Goal: Transaction & Acquisition: Purchase product/service

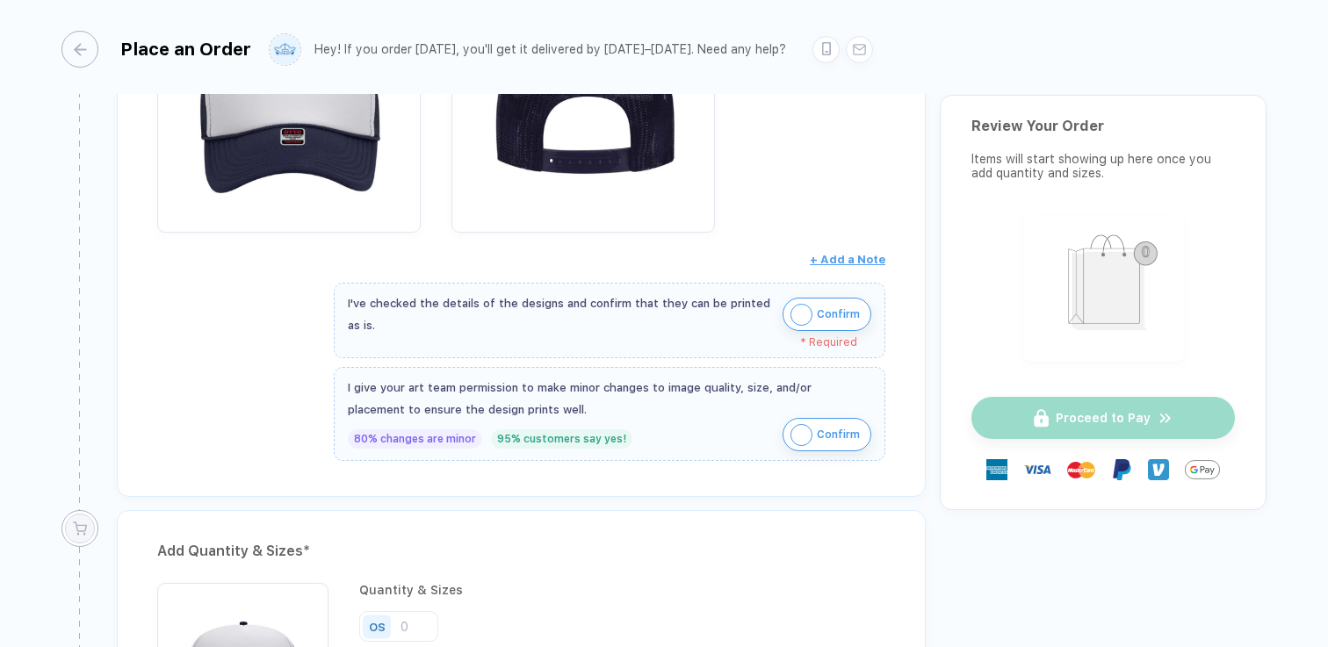
scroll to position [440, 0]
click at [849, 315] on span "Confirm" at bounding box center [838, 313] width 43 height 28
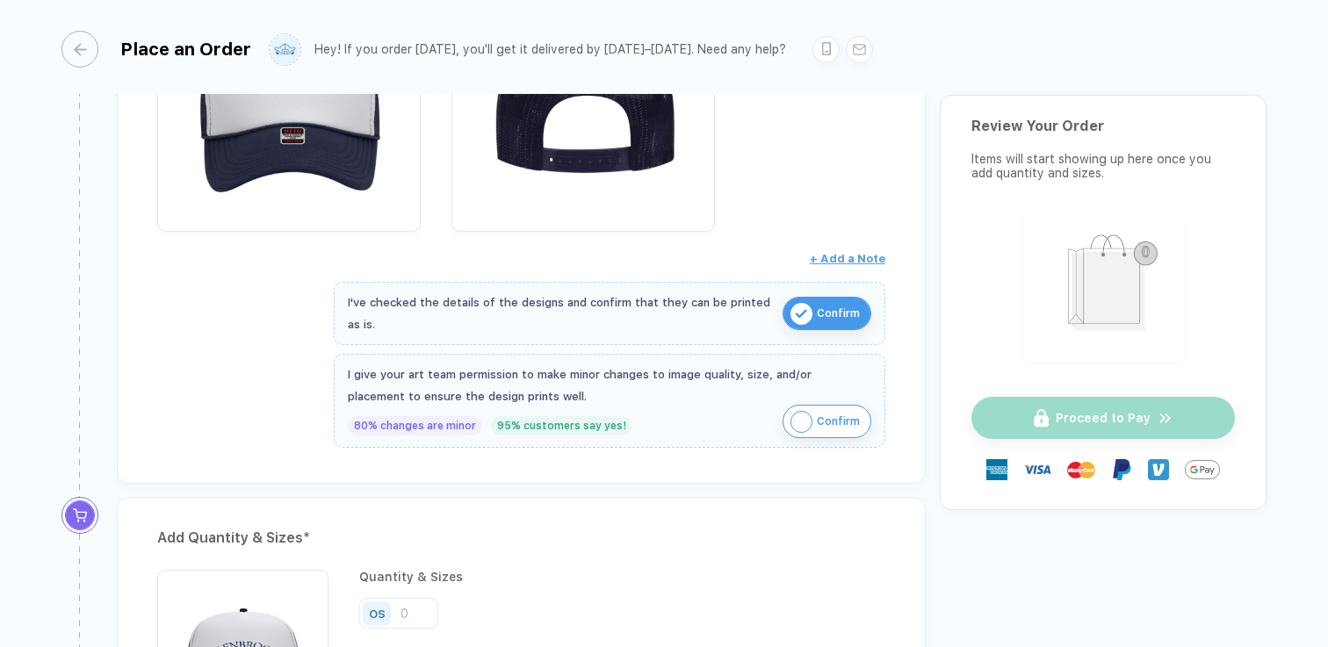
click at [849, 418] on span "Confirm" at bounding box center [838, 422] width 43 height 28
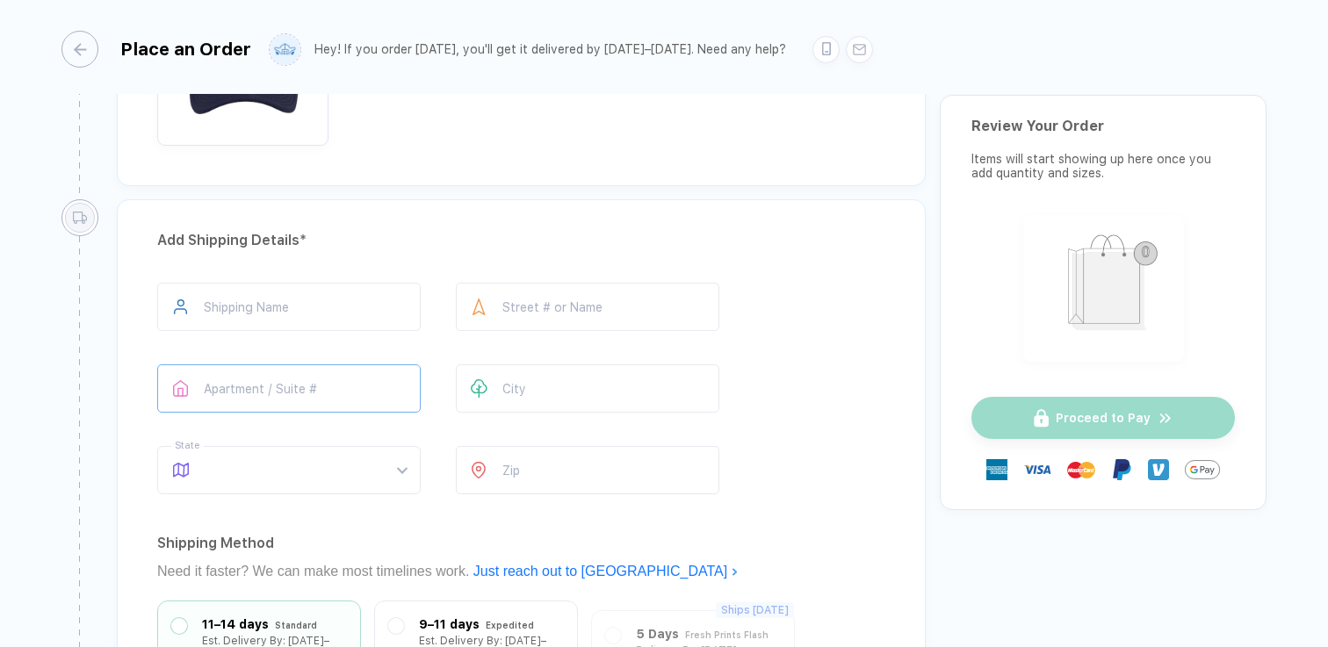
scroll to position [1028, 0]
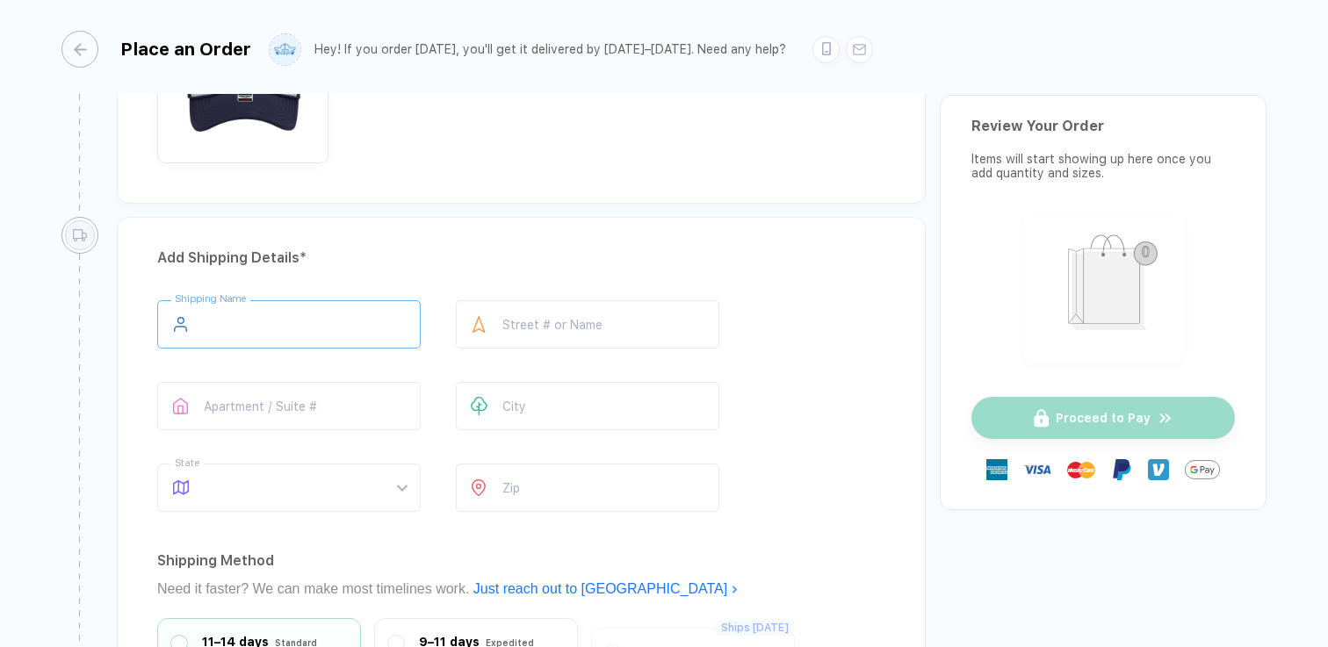
click at [321, 316] on input "text" at bounding box center [288, 324] width 263 height 48
type input "**********"
click at [566, 415] on input "text" at bounding box center [587, 406] width 263 height 48
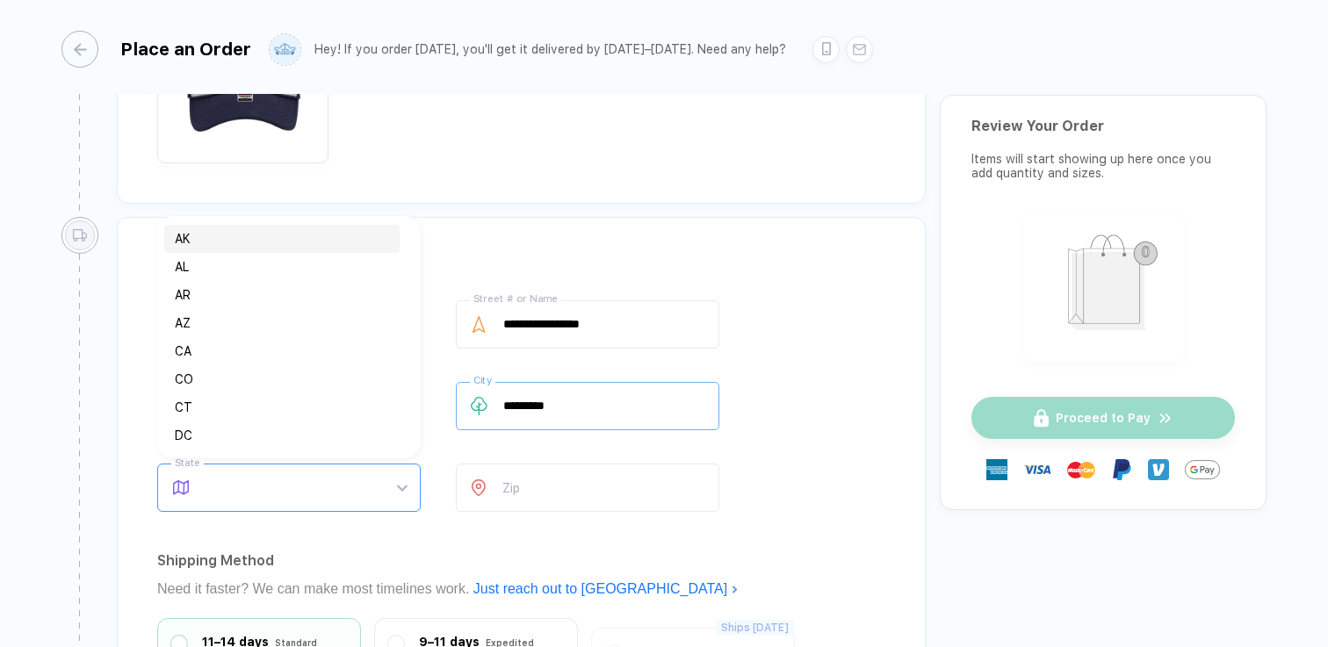
click at [316, 487] on span at bounding box center [306, 488] width 202 height 47
type input "*********"
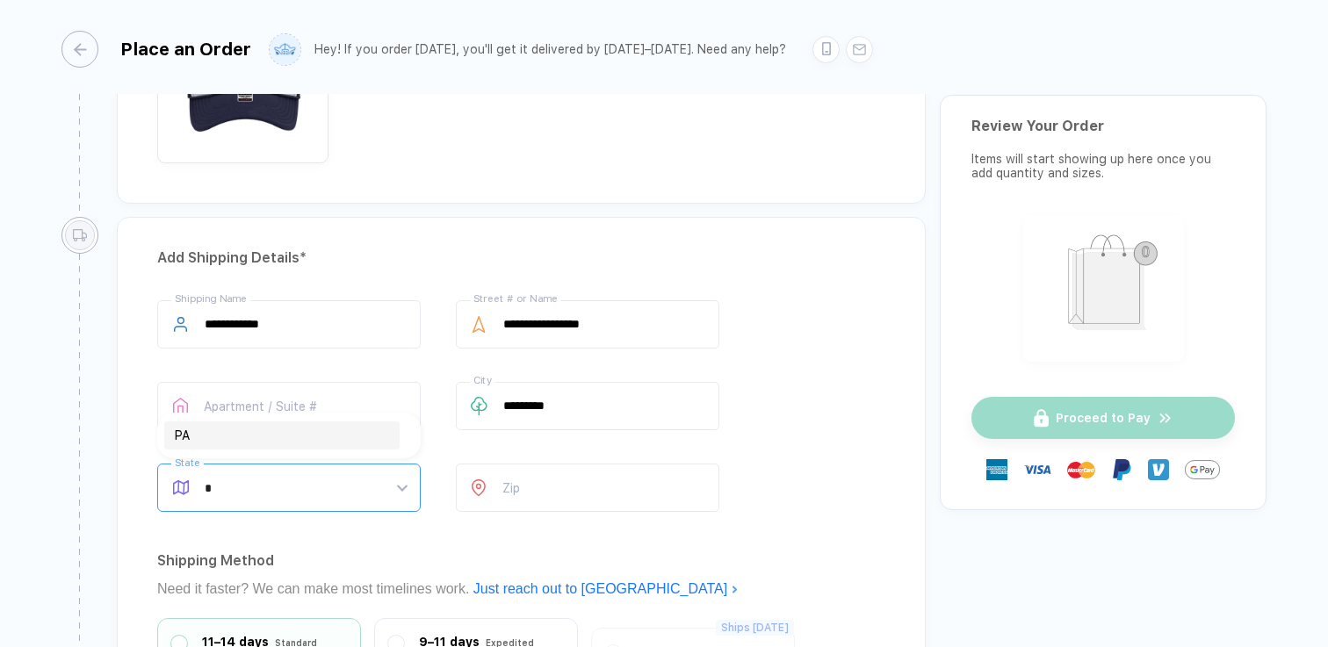
type input "**"
click at [268, 438] on div "PA" at bounding box center [282, 435] width 214 height 19
click at [552, 494] on input "number" at bounding box center [587, 488] width 263 height 48
type input "*****"
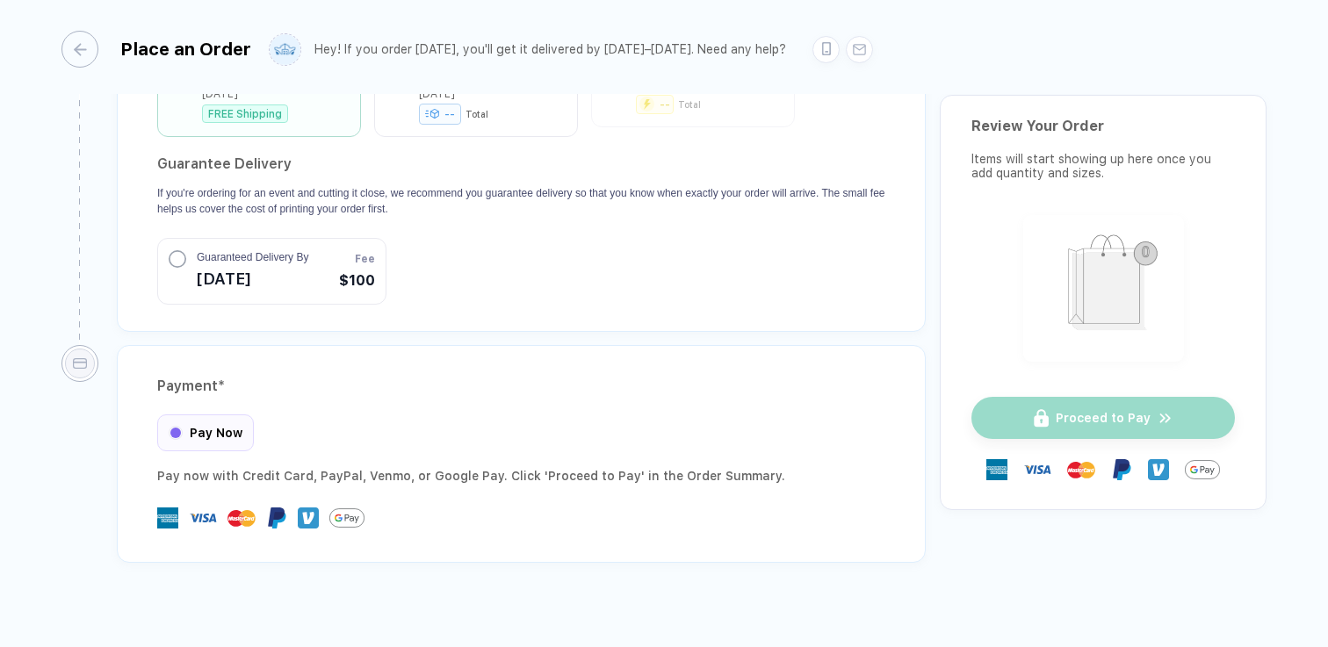
scroll to position [1613, 0]
click at [209, 416] on div "Pay Now" at bounding box center [205, 428] width 97 height 37
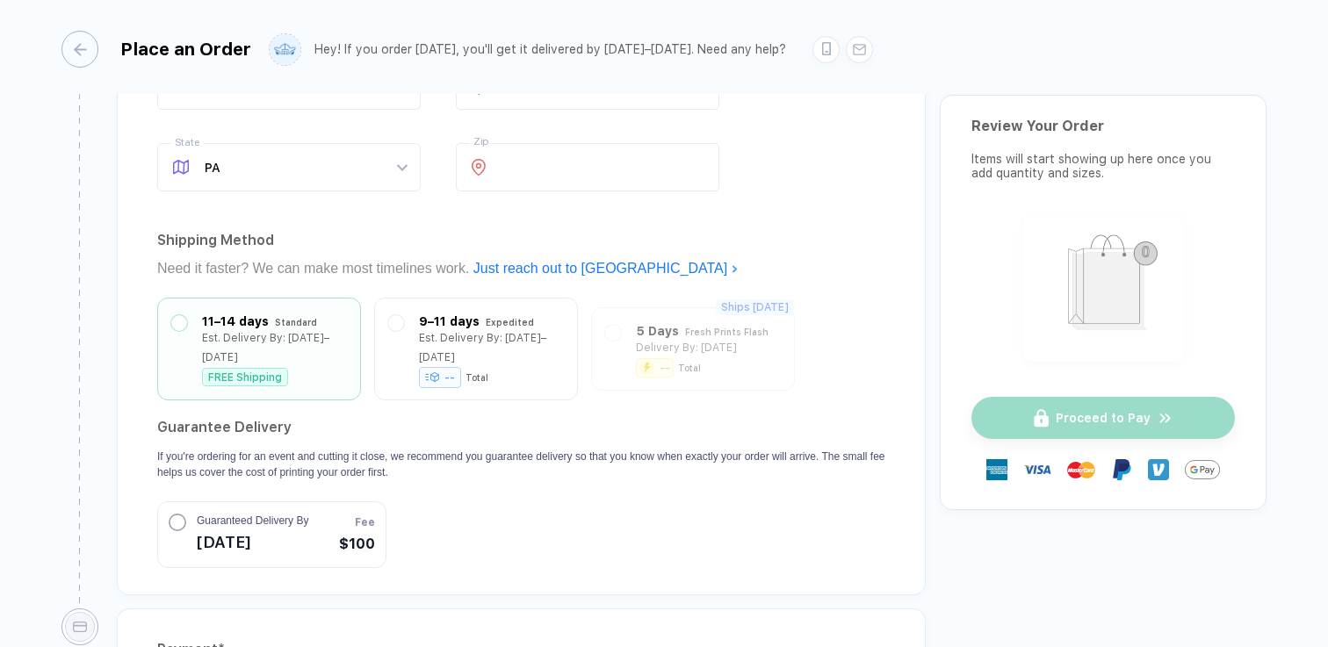
scroll to position [1340, 0]
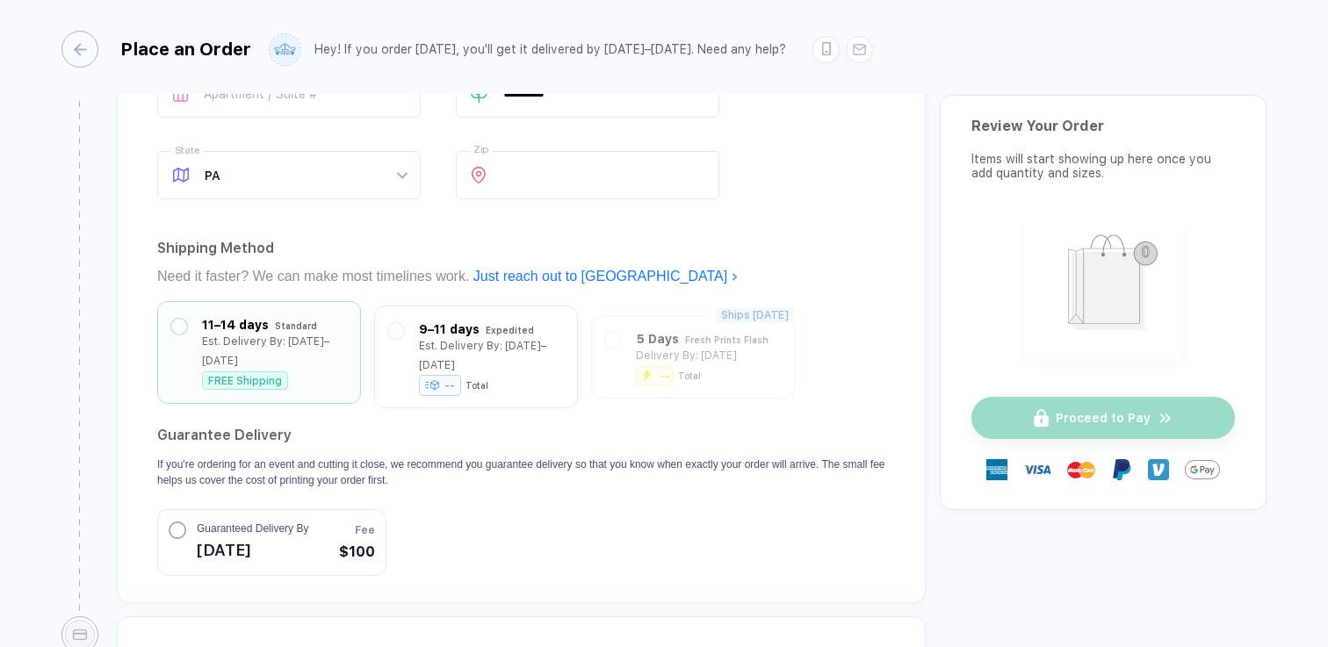
click at [298, 327] on div "Standard" at bounding box center [296, 325] width 42 height 19
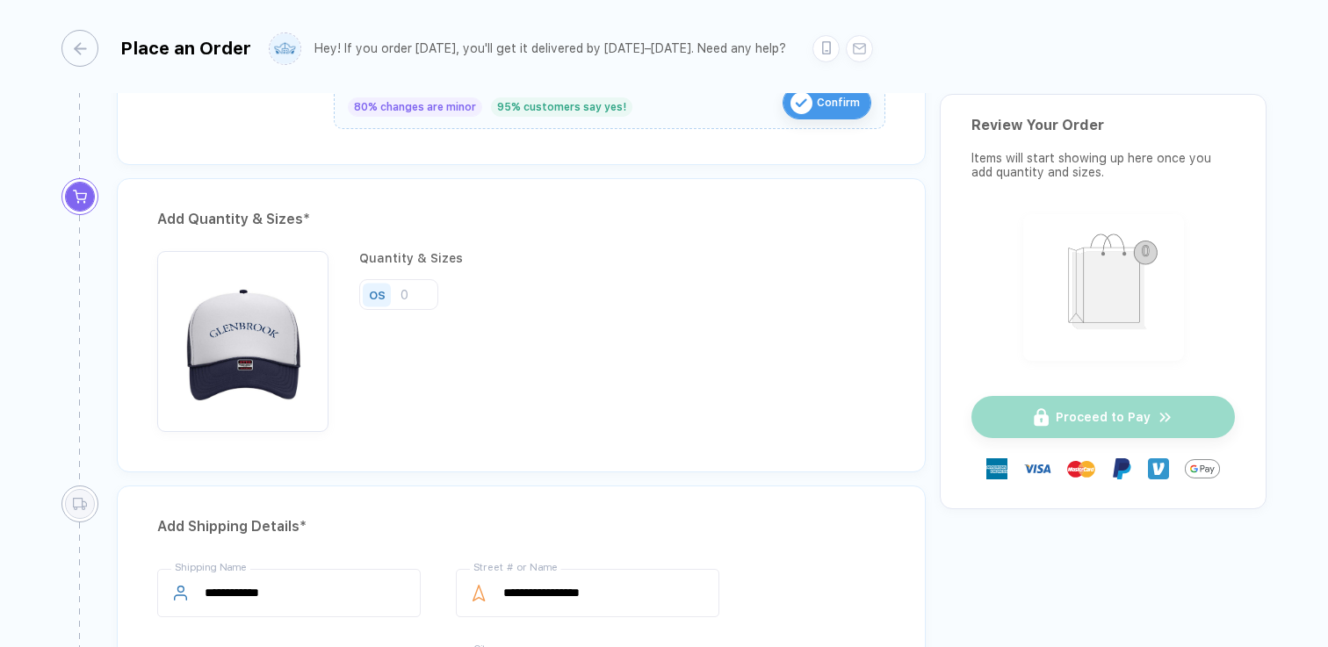
scroll to position [757, 0]
click at [416, 293] on input "number" at bounding box center [398, 295] width 79 height 31
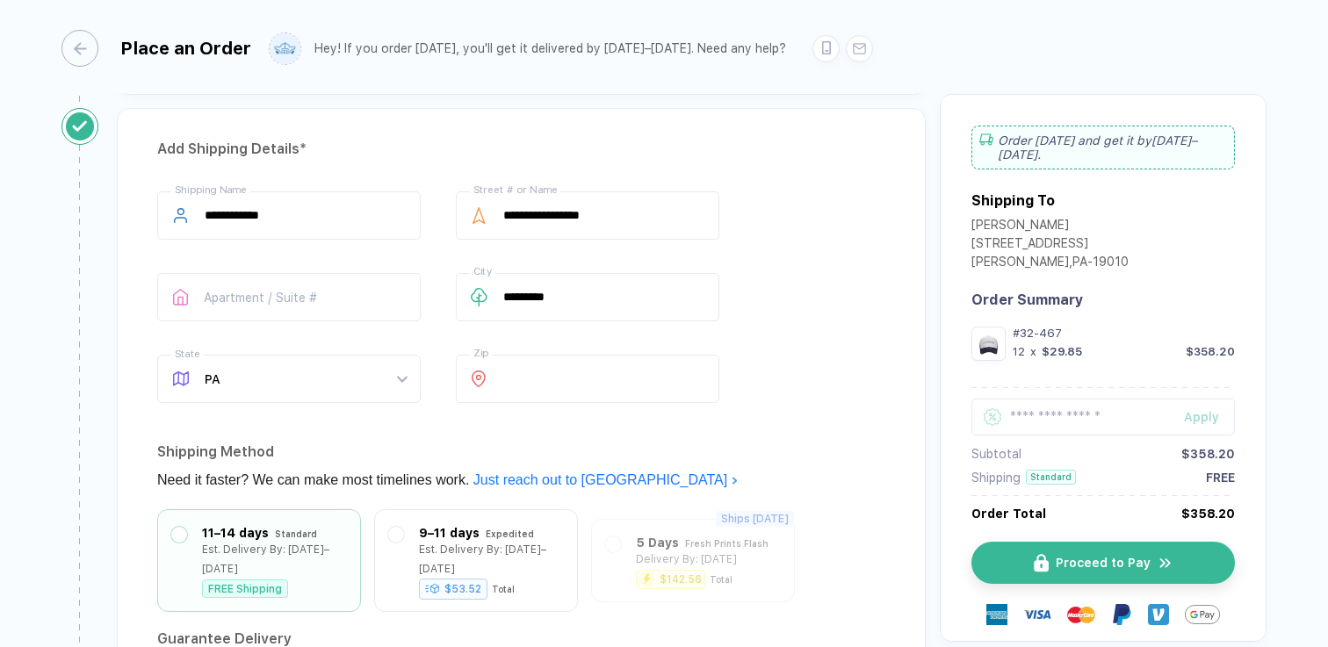
scroll to position [1613, 0]
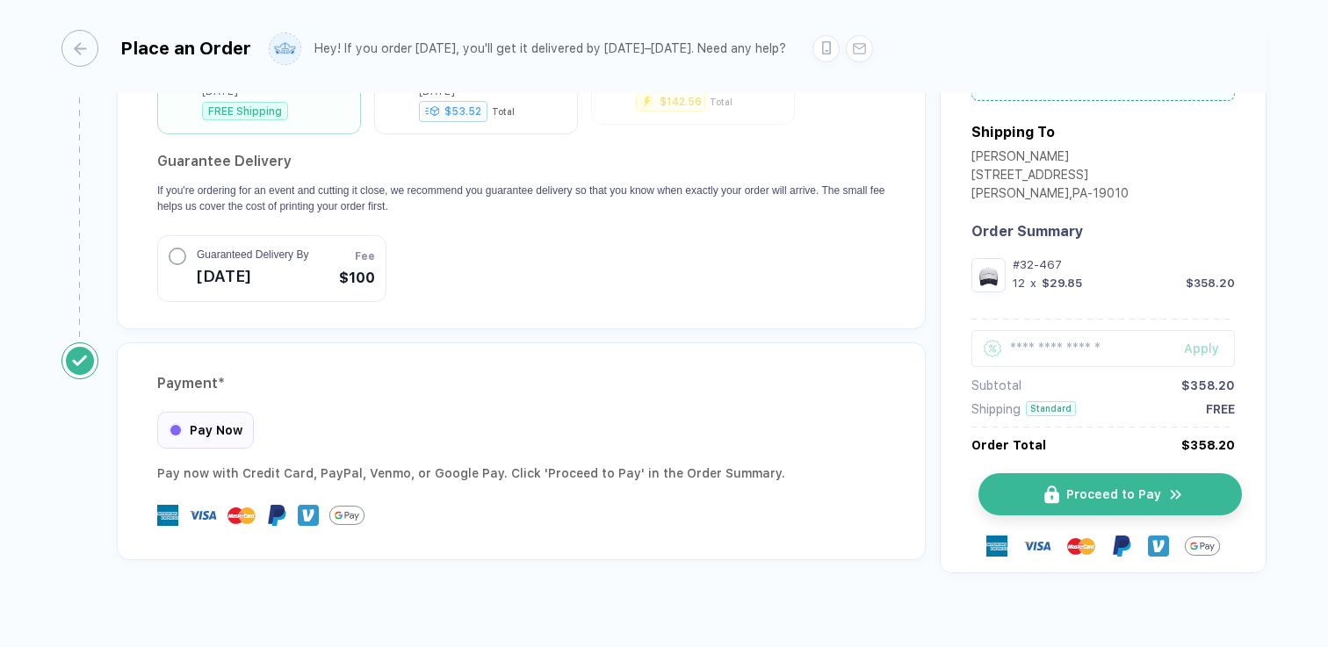
type input "12"
click at [1066, 487] on span "Proceed to Pay" at bounding box center [1113, 494] width 95 height 14
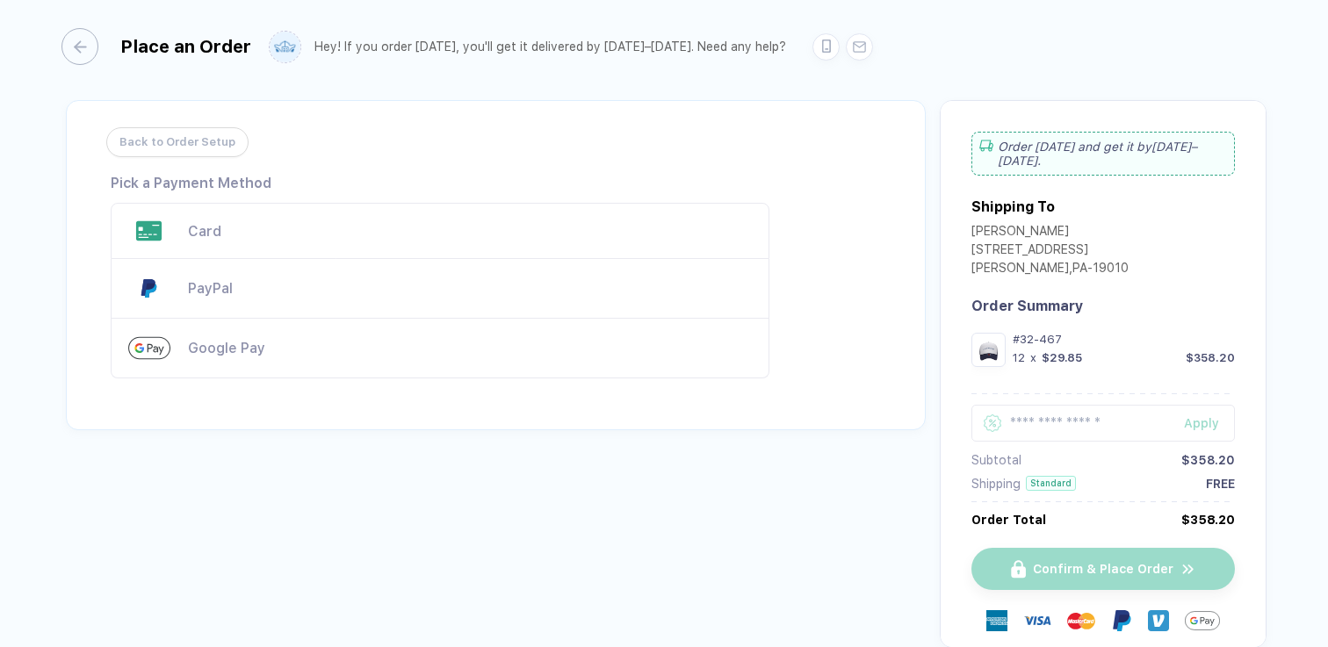
click at [216, 230] on div "Card" at bounding box center [470, 231] width 564 height 17
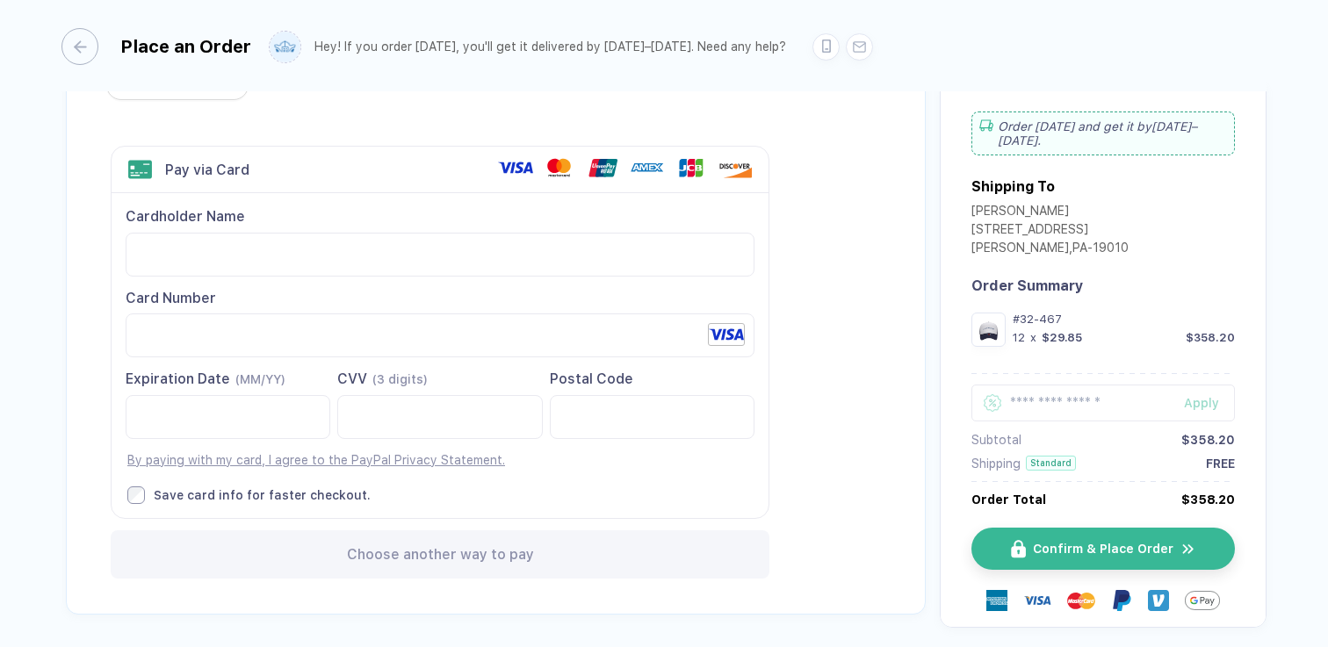
scroll to position [45, 0]
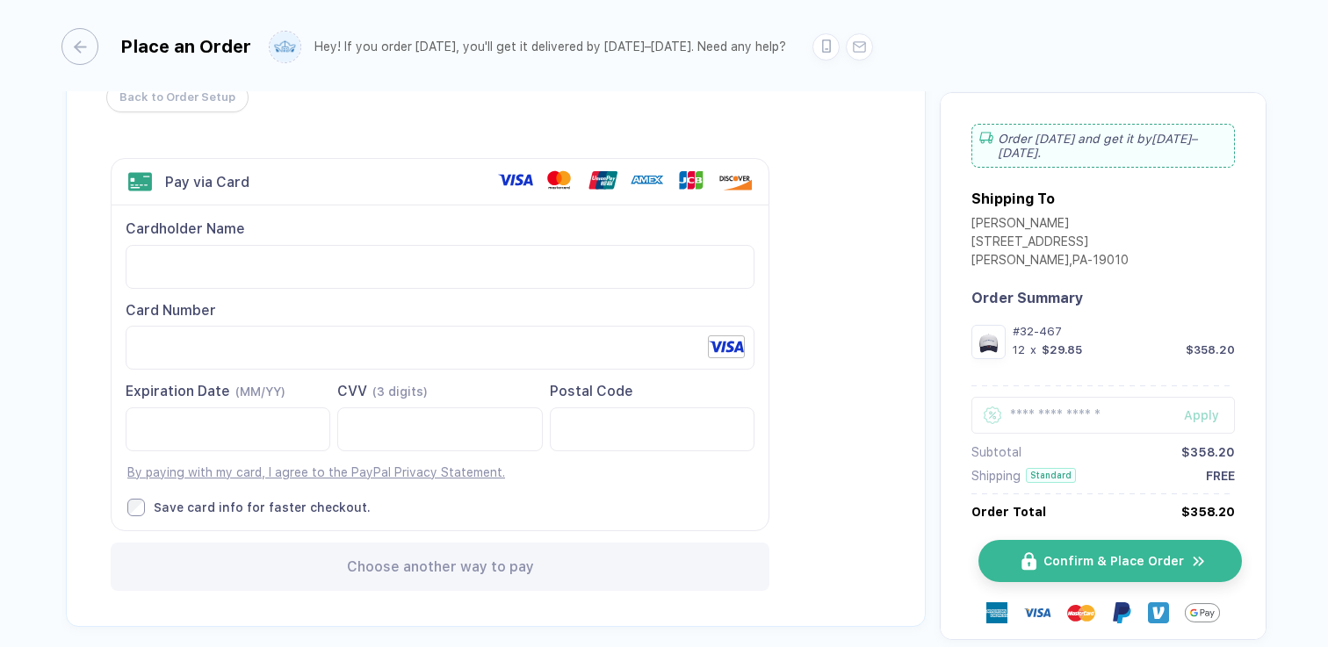
click at [1035, 560] on button "Confirm & Place Order" at bounding box center [1109, 561] width 263 height 42
